Goal: Information Seeking & Learning: Understand process/instructions

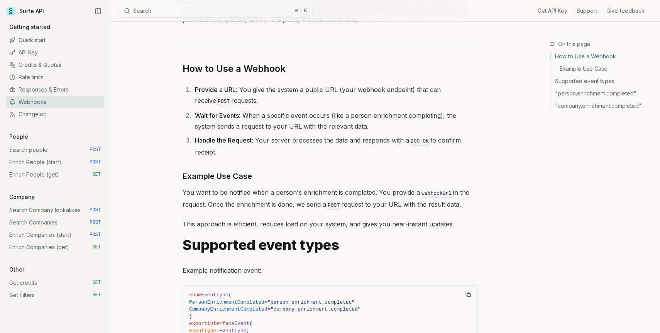
scroll to position [95, 0]
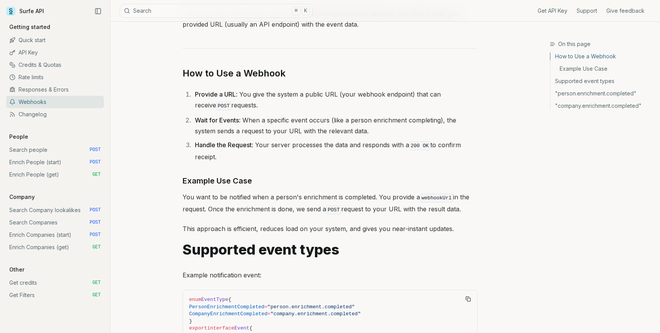
click at [32, 43] on link "Quick start" at bounding box center [55, 40] width 98 height 12
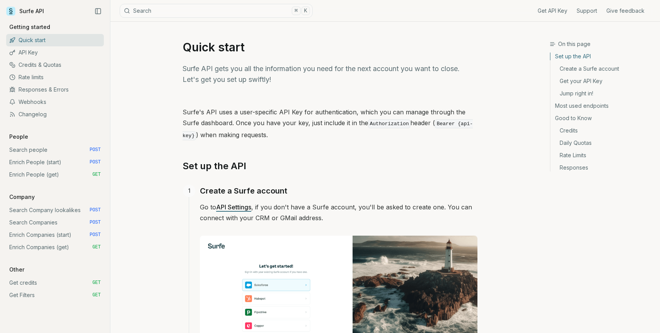
click at [34, 61] on link "Credits & Quotas" at bounding box center [55, 65] width 98 height 12
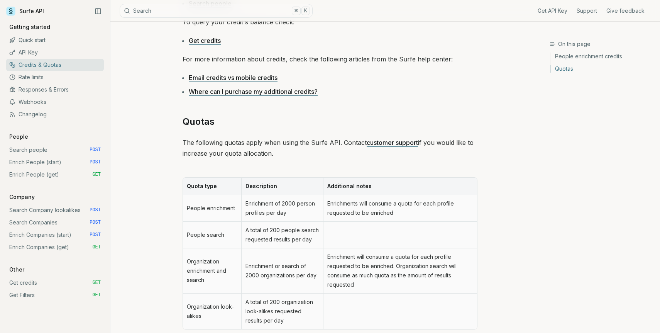
scroll to position [253, 0]
click at [32, 233] on link "Enrich Companies (start) POST" at bounding box center [55, 235] width 98 height 12
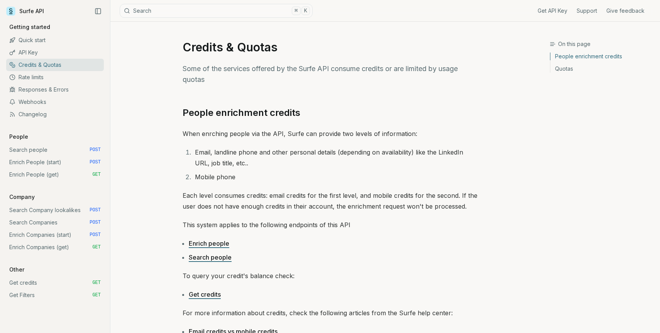
click at [42, 164] on link "Enrich People (start) POST" at bounding box center [55, 162] width 98 height 12
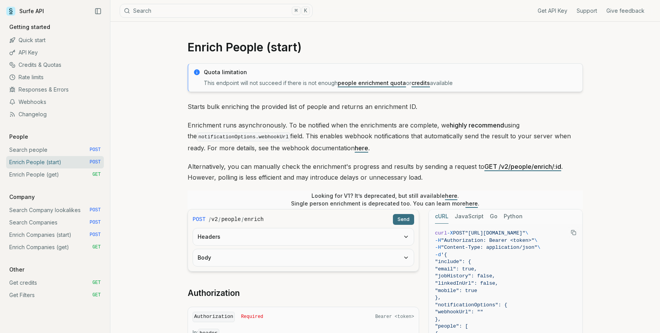
click at [39, 64] on link "Credits & Quotas" at bounding box center [55, 65] width 98 height 12
